Goal: Information Seeking & Learning: Learn about a topic

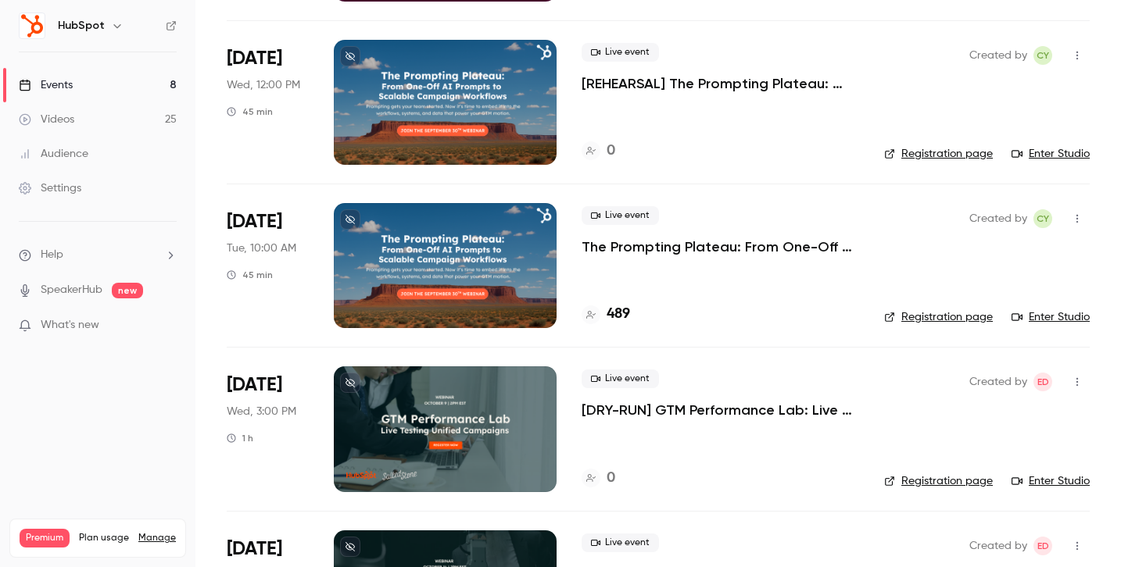
scroll to position [865, 0]
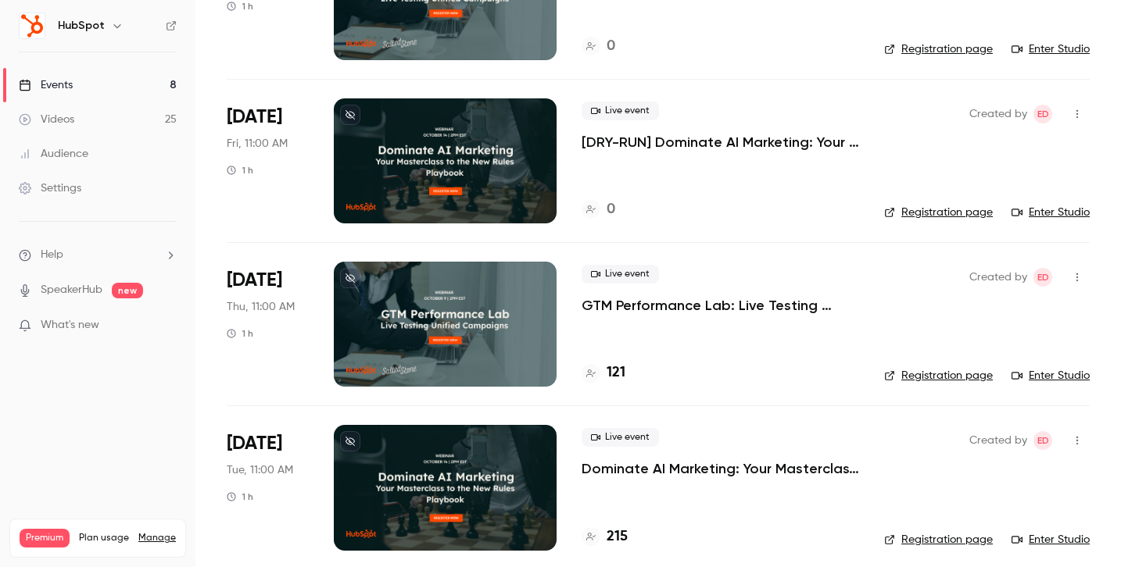
scroll to position [865, 0]
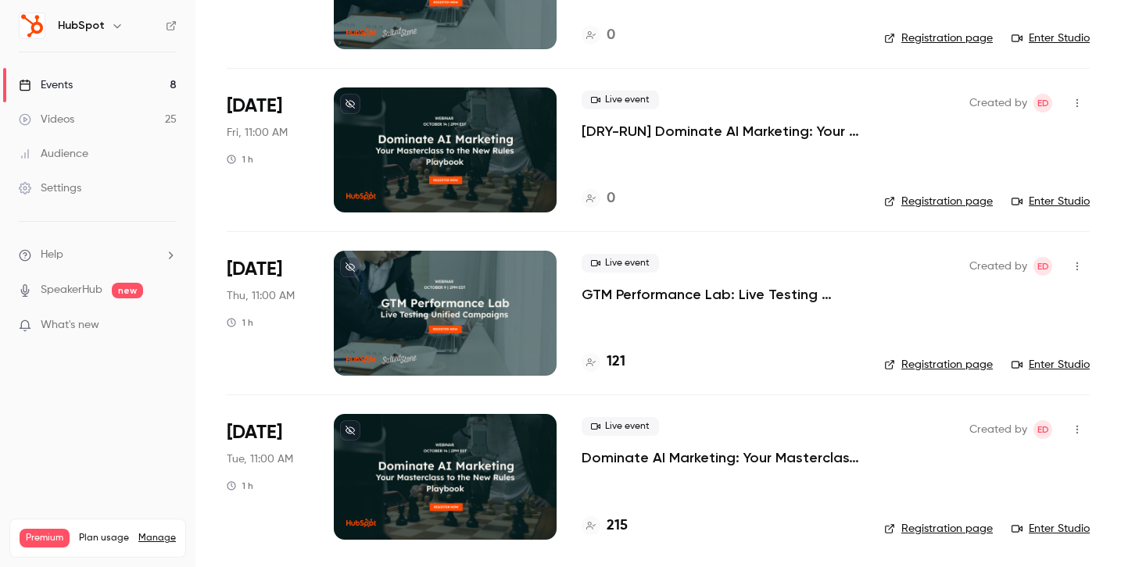
click at [502, 317] on div at bounding box center [445, 313] width 223 height 125
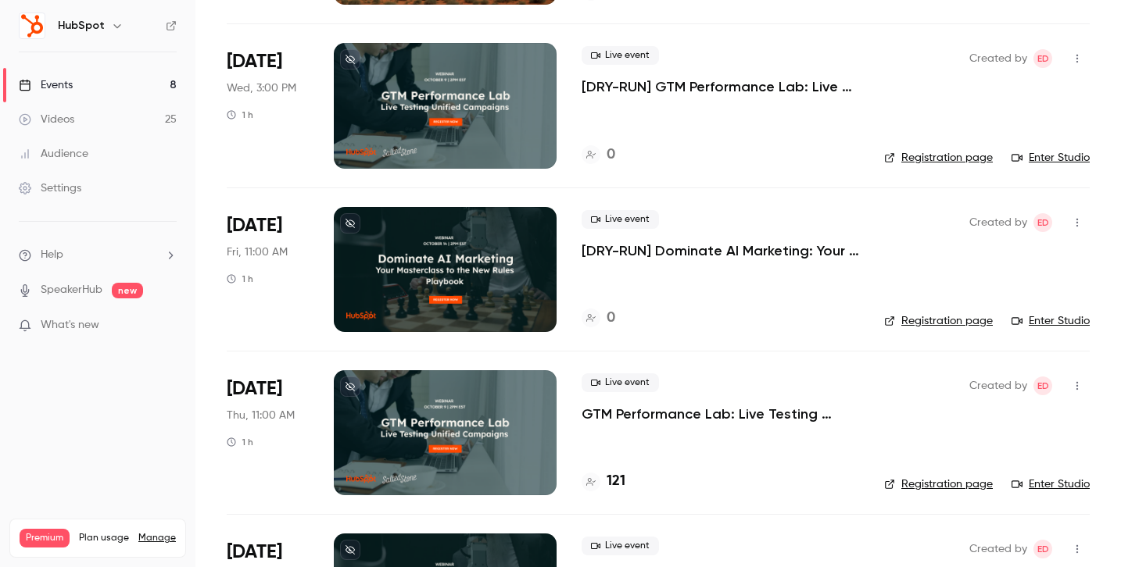
scroll to position [865, 0]
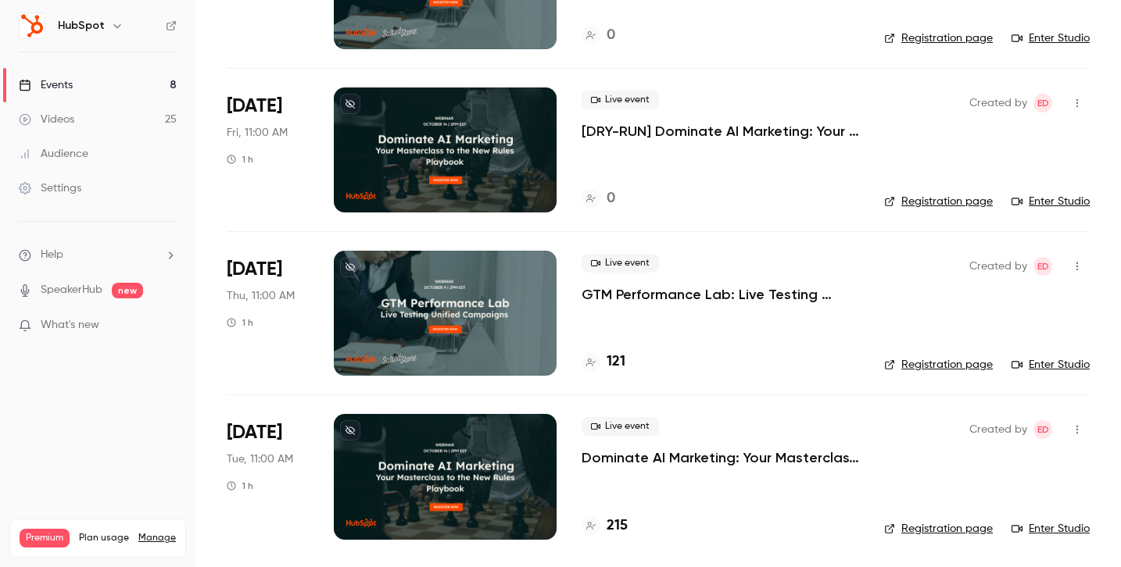
click at [692, 338] on div "Live event GTM Performance Lab: Live Testing Unified Campaigns 121" at bounding box center [719, 313] width 277 height 125
drag, startPoint x: 648, startPoint y: 531, endPoint x: 595, endPoint y: 531, distance: 52.4
click at [595, 531] on div "215" at bounding box center [719, 526] width 277 height 21
click at [656, 529] on div "215" at bounding box center [719, 526] width 277 height 21
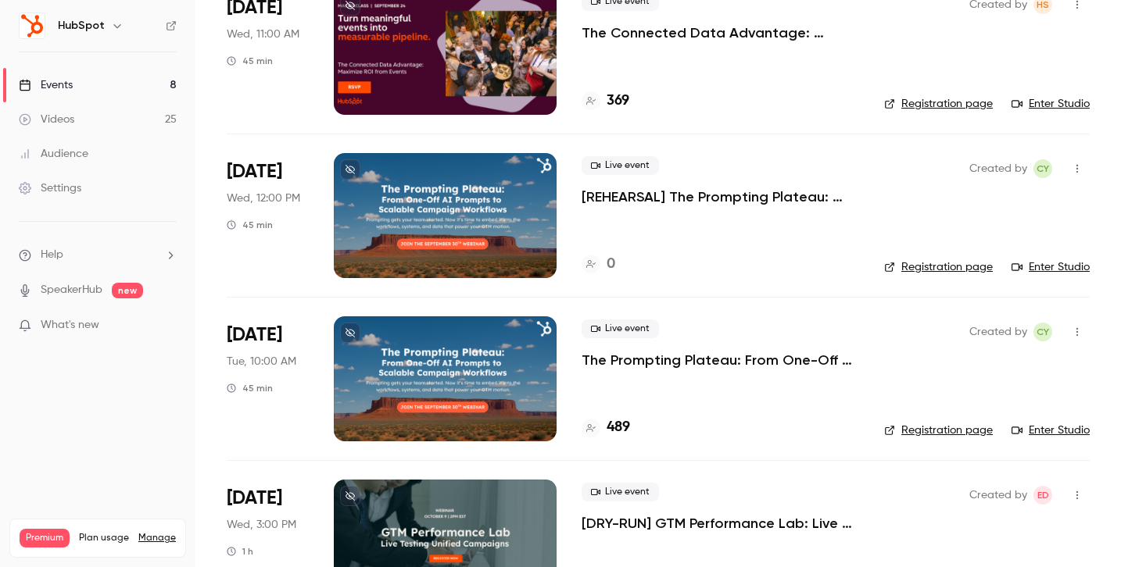
scroll to position [288, 0]
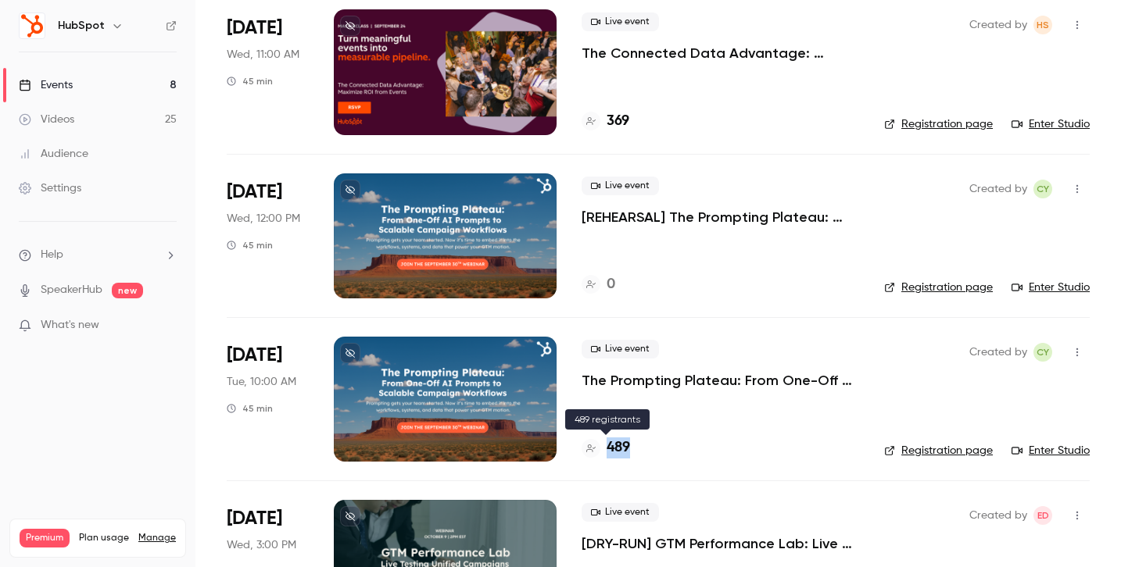
drag, startPoint x: 640, startPoint y: 456, endPoint x: 602, endPoint y: 454, distance: 38.3
click at [602, 454] on div "489" at bounding box center [719, 448] width 277 height 21
click at [655, 454] on div "489" at bounding box center [719, 448] width 277 height 21
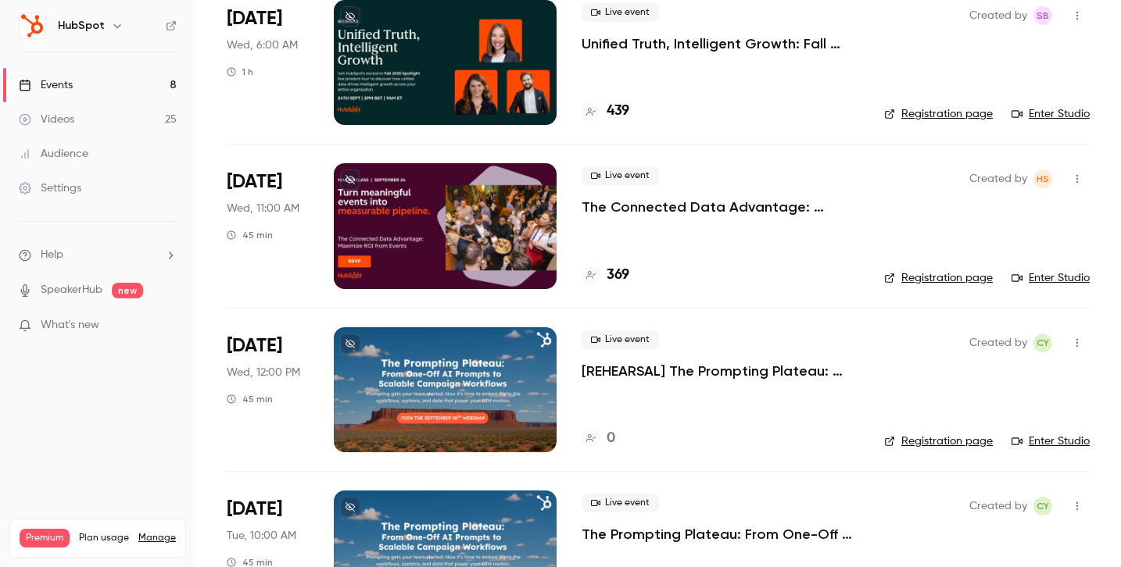
scroll to position [100, 0]
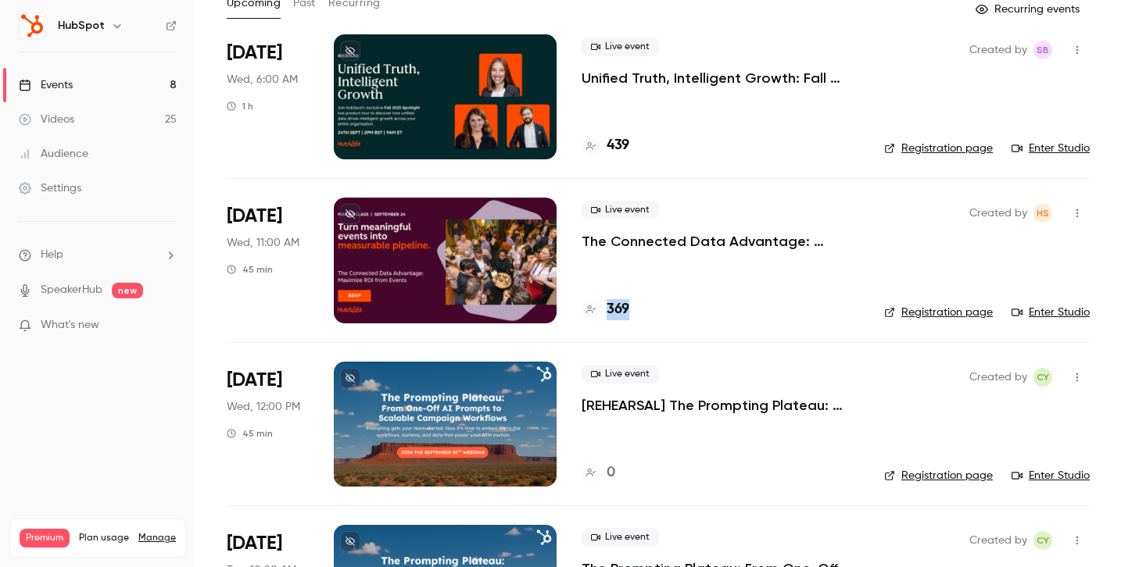
drag, startPoint x: 648, startPoint y: 308, endPoint x: 581, endPoint y: 307, distance: 67.2
click at [581, 307] on div "369" at bounding box center [719, 309] width 277 height 21
click at [653, 322] on div "Live event The Connected Data Advantage: Maximizing ROI from In-Person Events 3…" at bounding box center [719, 260] width 277 height 125
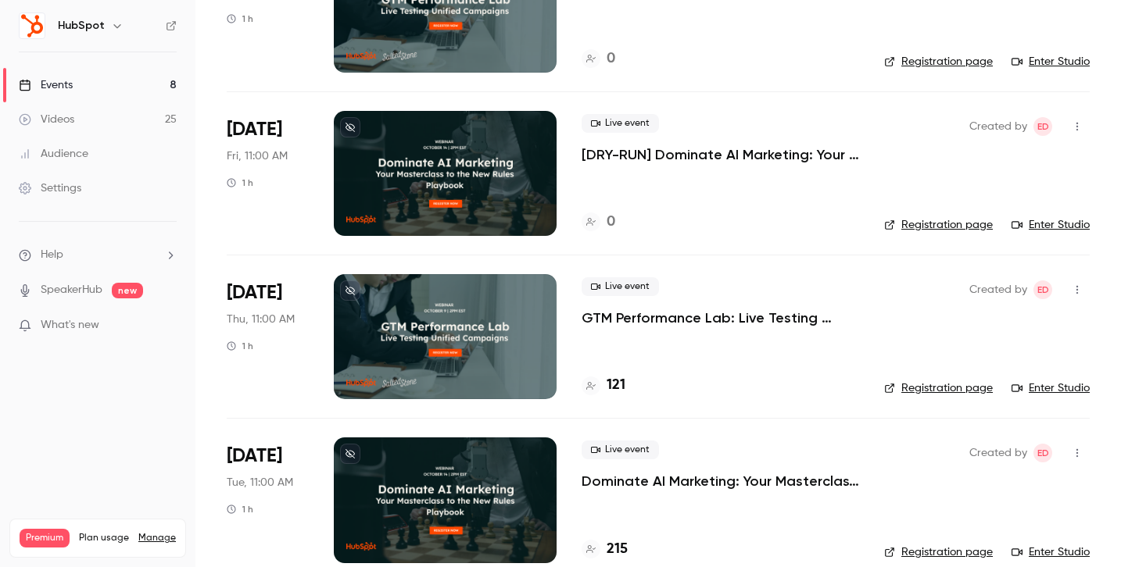
scroll to position [865, 0]
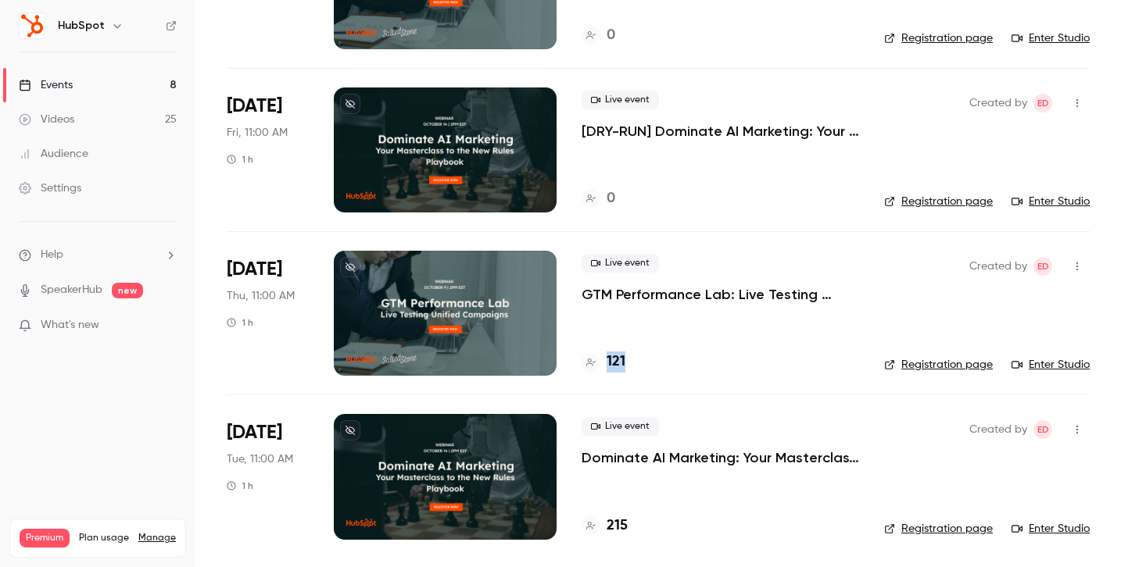
drag, startPoint x: 646, startPoint y: 364, endPoint x: 603, endPoint y: 363, distance: 43.8
click at [603, 364] on div "121" at bounding box center [719, 362] width 277 height 21
